Goal: Task Accomplishment & Management: Manage account settings

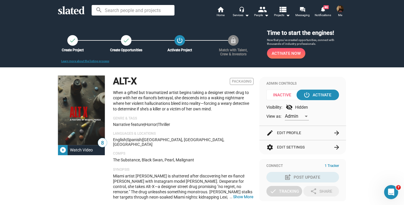
scroll to position [175, 0]
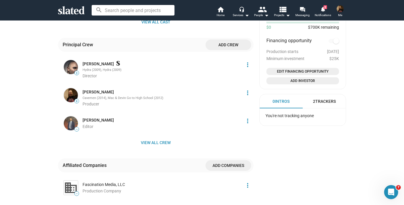
scroll to position [355, 0]
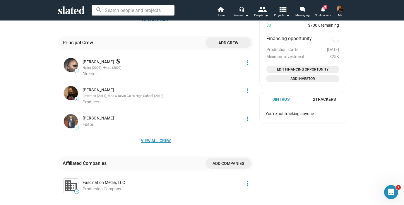
click at [159, 136] on span "View all crew" at bounding box center [156, 140] width 186 height 11
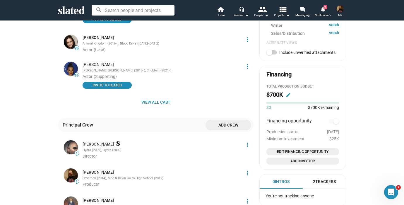
scroll to position [308, 0]
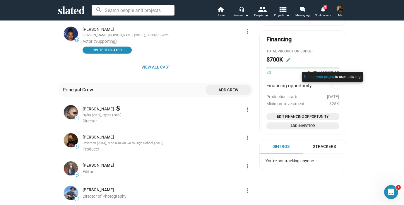
click at [334, 88] on div at bounding box center [333, 83] width 64 height 24
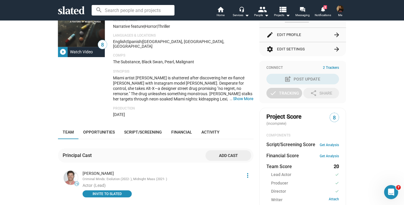
scroll to position [0, 0]
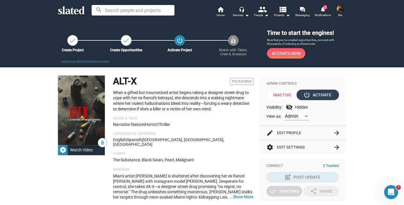
click at [320, 95] on div "power_settings_new Activate" at bounding box center [318, 95] width 27 height 11
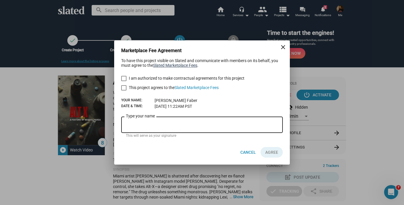
click at [176, 65] on link "Slated Marketplace Fees" at bounding box center [175, 65] width 44 height 5
click at [284, 46] on mat-icon "close" at bounding box center [283, 47] width 7 height 7
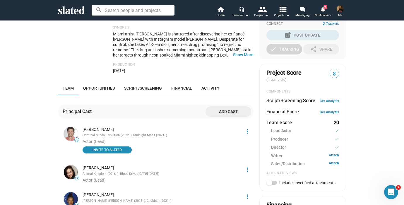
scroll to position [137, 0]
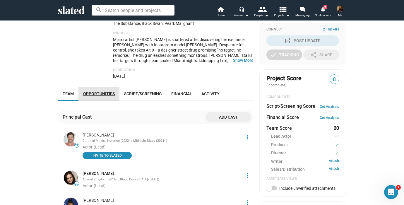
click at [99, 91] on span "Opportunities" at bounding box center [99, 93] width 32 height 5
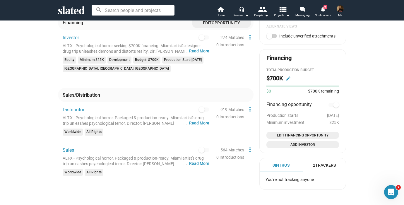
scroll to position [298, 0]
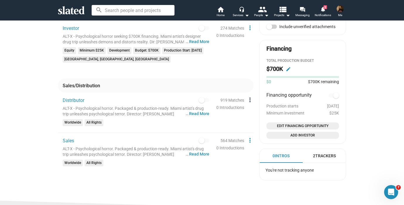
click at [250, 96] on mat-icon "more_vert" at bounding box center [250, 99] width 7 height 7
click at [259, 113] on button "Delete" at bounding box center [263, 114] width 33 height 9
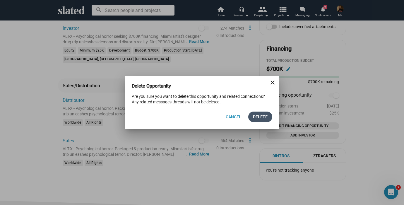
click at [258, 117] on span "Delete" at bounding box center [260, 117] width 15 height 11
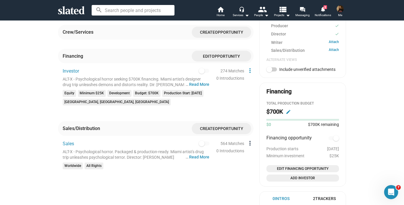
scroll to position [302, 0]
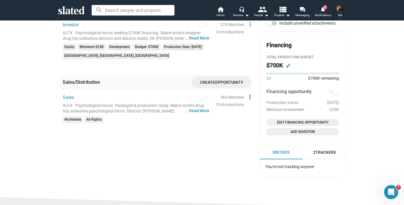
click at [251, 93] on mat-icon "more_vert" at bounding box center [250, 96] width 7 height 7
click at [259, 111] on button "Delete" at bounding box center [263, 111] width 33 height 9
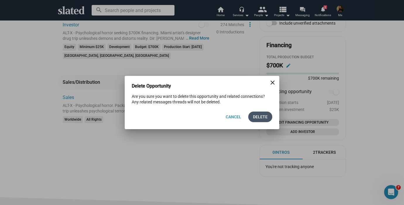
click at [256, 117] on span "Delete" at bounding box center [260, 117] width 15 height 11
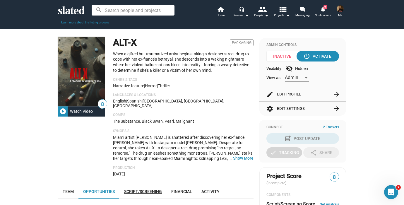
scroll to position [39, 0]
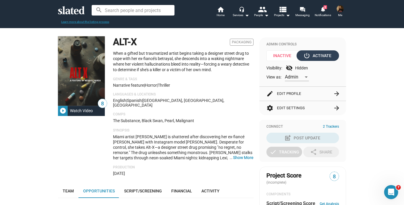
click at [319, 56] on div "power_settings_new Activate" at bounding box center [318, 55] width 27 height 11
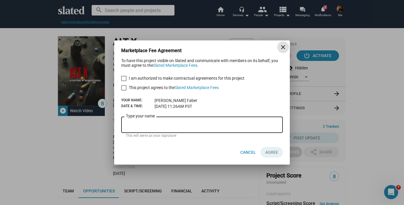
click at [124, 77] on span at bounding box center [123, 78] width 5 height 5
click at [124, 81] on input "I am authorized to make contractual agreements for this project" at bounding box center [124, 81] width 0 height 0
checkbox input "true"
click at [123, 87] on span at bounding box center [123, 87] width 5 height 5
click at [124, 91] on input "This project agrees to the Slated Marketplace Fees" at bounding box center [124, 91] width 0 height 0
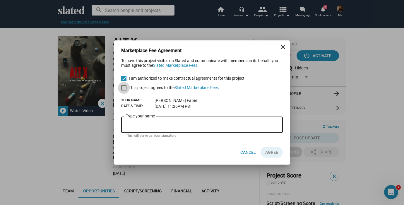
checkbox input "true"
click at [145, 124] on input "Type your name" at bounding box center [202, 124] width 152 height 5
type input "[PERSON_NAME]"
click at [273, 151] on span "AGREE" at bounding box center [271, 152] width 13 height 11
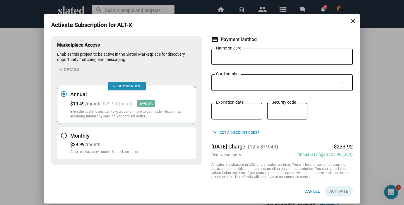
click at [297, 57] on input "Name on card" at bounding box center [282, 56] width 132 height 5
click at [325, 29] on dialog-marketplace-access "Activate Subscription for ALT-X close Marketplace Access Enables this project t…" at bounding box center [202, 112] width 302 height 182
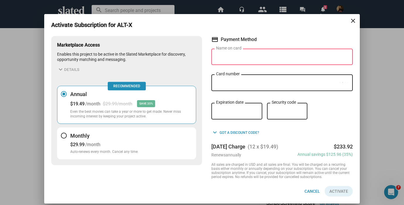
click at [263, 55] on input "Name on card" at bounding box center [282, 56] width 132 height 5
type input "[PERSON_NAME]"
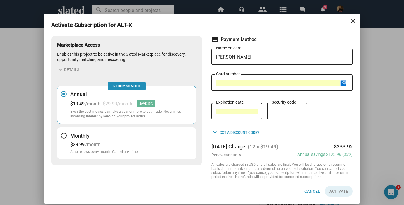
click at [344, 106] on div "test Expiration date Security code" at bounding box center [281, 115] width 141 height 26
drag, startPoint x: 339, startPoint y: 192, endPoint x: 311, endPoint y: 154, distance: 47.1
click at [311, 154] on form "[PERSON_NAME] Name on card test Card number test Expiration date test Security …" at bounding box center [281, 126] width 141 height 155
click at [217, 132] on mat-icon "keyboard_arrow_down" at bounding box center [214, 132] width 7 height 7
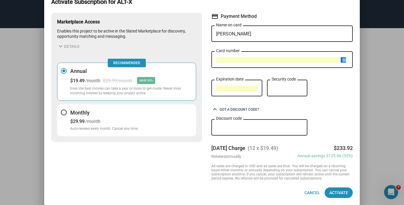
scroll to position [24, 0]
click at [335, 192] on span "Activate" at bounding box center [339, 192] width 19 height 11
click at [344, 192] on span "Activate" at bounding box center [339, 192] width 19 height 11
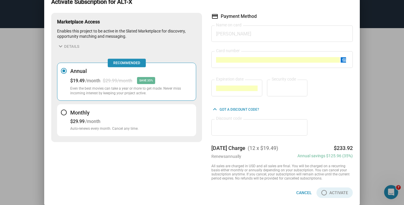
scroll to position [0, 0]
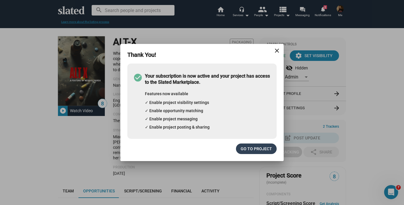
click at [254, 147] on span "Go to project" at bounding box center [256, 149] width 31 height 11
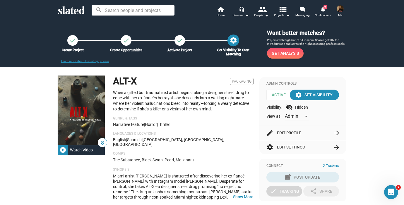
click at [234, 39] on mat-icon "settings" at bounding box center [234, 40] width 8 height 8
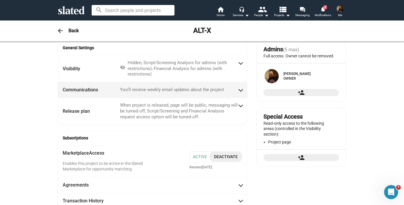
scroll to position [9, 0]
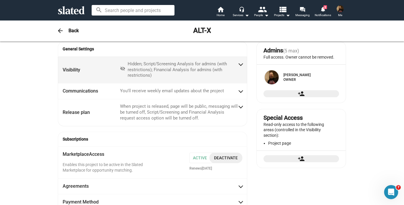
click at [240, 64] on span at bounding box center [240, 64] width 3 height 6
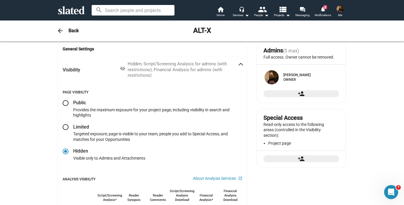
click at [240, 64] on span at bounding box center [240, 65] width 3 height 6
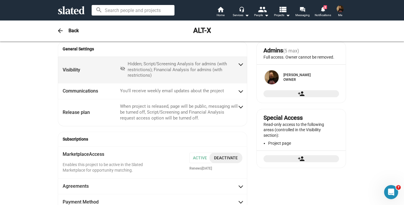
click at [241, 64] on span at bounding box center [240, 64] width 3 height 6
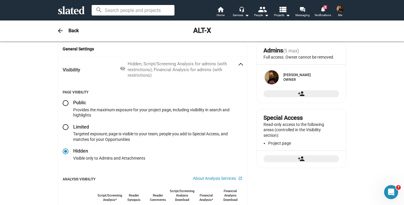
click at [65, 102] on span at bounding box center [66, 103] width 6 height 6
click at [65, 102] on input "radio" at bounding box center [66, 103] width 6 height 6
radio input "true"
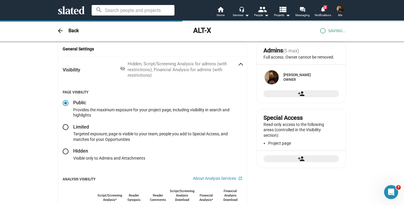
checkbox input "true"
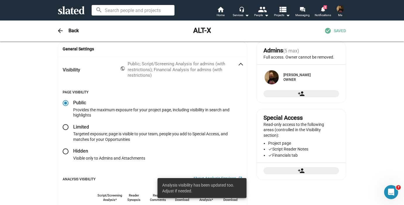
click at [241, 63] on span at bounding box center [240, 65] width 3 height 6
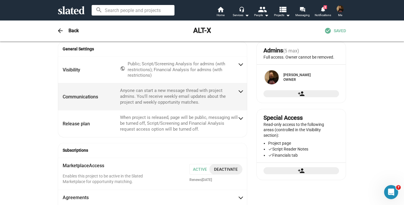
click at [241, 91] on span at bounding box center [240, 91] width 3 height 6
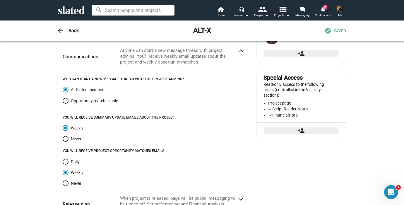
scroll to position [0, 0]
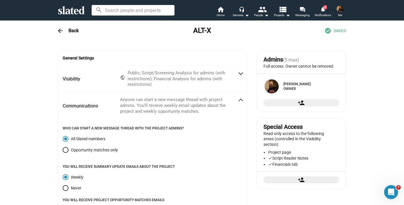
click at [73, 9] on icon at bounding box center [71, 10] width 27 height 8
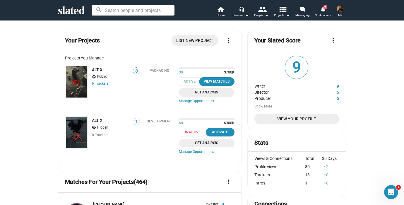
click at [333, 39] on mat-icon "more_vert" at bounding box center [333, 40] width 7 height 7
click at [333, 39] on div at bounding box center [202, 102] width 404 height 205
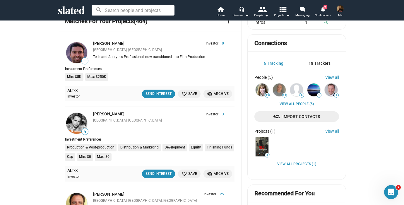
scroll to position [162, 0]
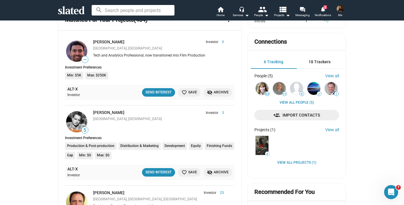
click at [322, 62] on span "18 Trackers" at bounding box center [320, 61] width 22 height 5
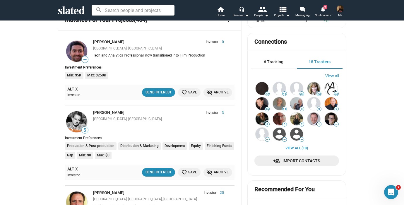
click at [276, 66] on div "6 Tracking" at bounding box center [274, 62] width 46 height 14
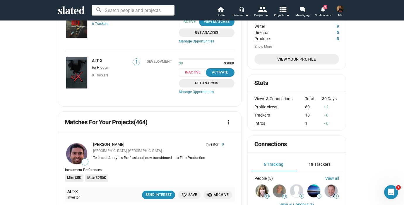
scroll to position [0, 0]
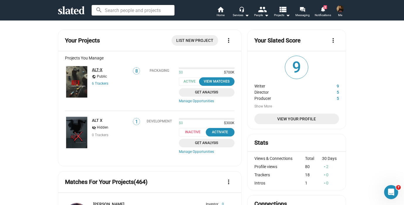
click at [99, 71] on link "ALT-X" at bounding box center [97, 69] width 11 height 5
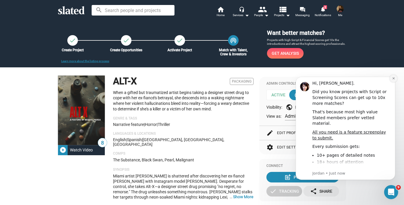
click at [394, 78] on icon "Dismiss notification" at bounding box center [393, 78] width 3 height 3
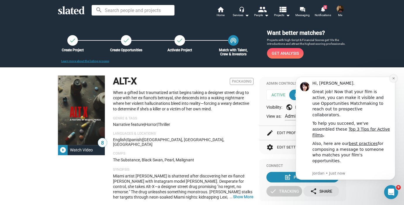
click at [394, 79] on icon "Dismiss notification" at bounding box center [394, 78] width 2 height 2
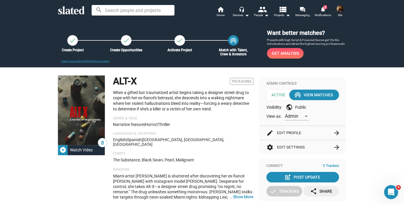
click at [292, 52] on span "Get Analysis" at bounding box center [285, 53] width 27 height 11
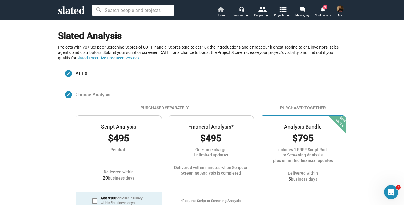
click at [222, 8] on mat-icon "home" at bounding box center [220, 9] width 7 height 7
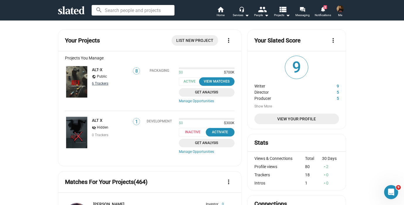
click at [100, 83] on link "6 Tracker s" at bounding box center [100, 83] width 16 height 4
